Goal: Task Accomplishment & Management: Use online tool/utility

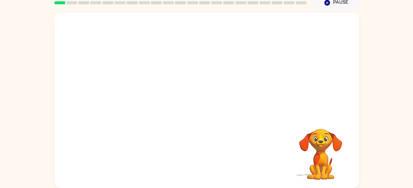
scroll to position [27, 0]
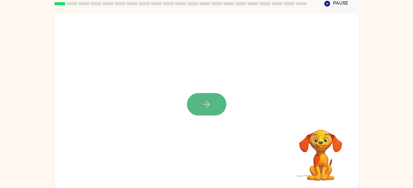
click at [215, 114] on button "button" at bounding box center [206, 104] width 39 height 22
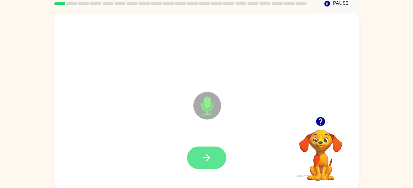
click at [198, 165] on button "button" at bounding box center [206, 158] width 39 height 22
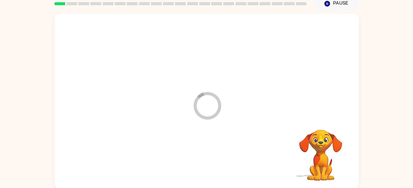
click at [207, 158] on div at bounding box center [207, 158] width 292 height 50
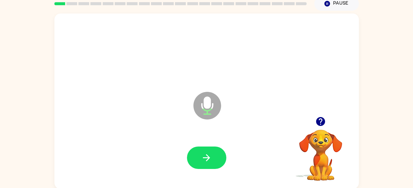
click at [284, 87] on div "Microphone The Microphone is here when it is your turn to talk" at bounding box center [192, 90] width 262 height 22
click at [211, 138] on div at bounding box center [207, 158] width 292 height 50
click at [209, 161] on icon "button" at bounding box center [206, 157] width 11 height 11
click at [214, 154] on button "button" at bounding box center [206, 158] width 39 height 22
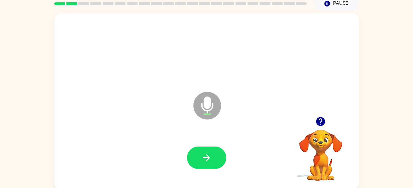
click at [316, 122] on icon "button" at bounding box center [320, 121] width 9 height 9
click at [316, 123] on icon "button" at bounding box center [320, 121] width 11 height 11
click at [313, 107] on div "Microphone The Microphone is here when it is your turn to talk" at bounding box center [206, 101] width 304 height 175
click at [321, 119] on icon "button" at bounding box center [320, 121] width 11 height 11
click at [317, 123] on icon "button" at bounding box center [320, 121] width 9 height 9
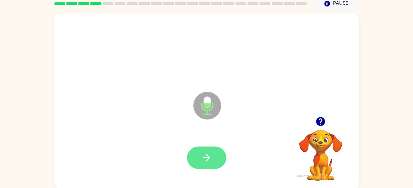
click at [199, 154] on button "button" at bounding box center [206, 158] width 39 height 22
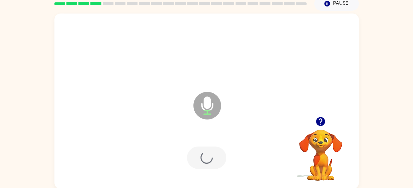
click at [210, 155] on div at bounding box center [206, 158] width 39 height 22
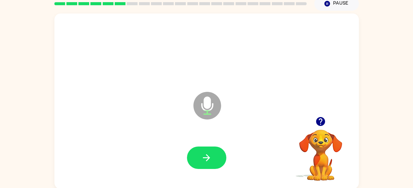
click at [319, 120] on icon "button" at bounding box center [320, 121] width 11 height 11
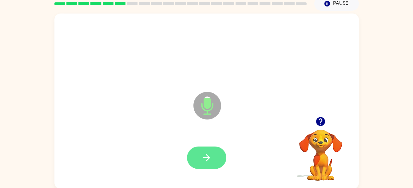
click at [209, 156] on icon "button" at bounding box center [206, 157] width 11 height 11
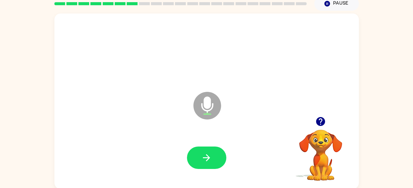
click at [319, 124] on icon "button" at bounding box center [320, 121] width 9 height 9
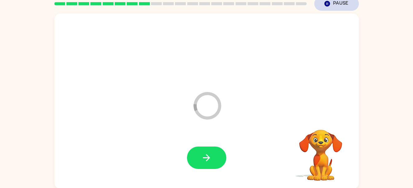
click at [339, 8] on button "Pause Pause" at bounding box center [336, 4] width 45 height 14
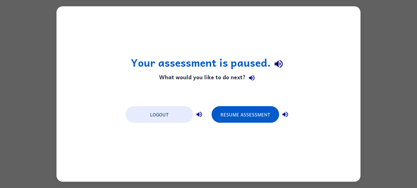
click at [378, 69] on div "Your assessment is paused. What would you like to do next? Logout Resume Assess…" at bounding box center [208, 94] width 417 height 188
click at [290, 113] on button "button" at bounding box center [285, 114] width 12 height 12
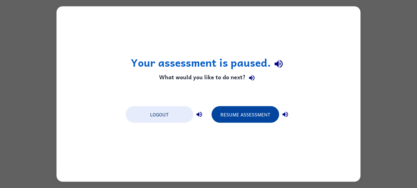
click at [260, 113] on button "Resume Assessment" at bounding box center [246, 114] width 68 height 17
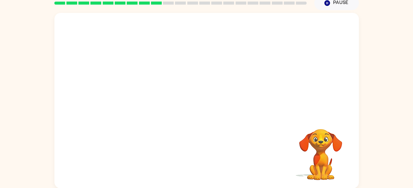
scroll to position [28, 0]
click at [335, 0] on button "Pause Pause" at bounding box center [336, 3] width 45 height 14
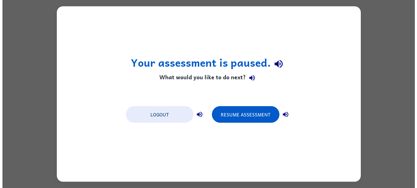
scroll to position [0, 0]
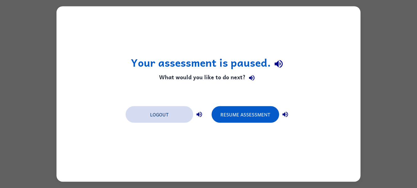
click at [172, 116] on button "Logout" at bounding box center [160, 114] width 68 height 17
